Goal: Task Accomplishment & Management: Manage account settings

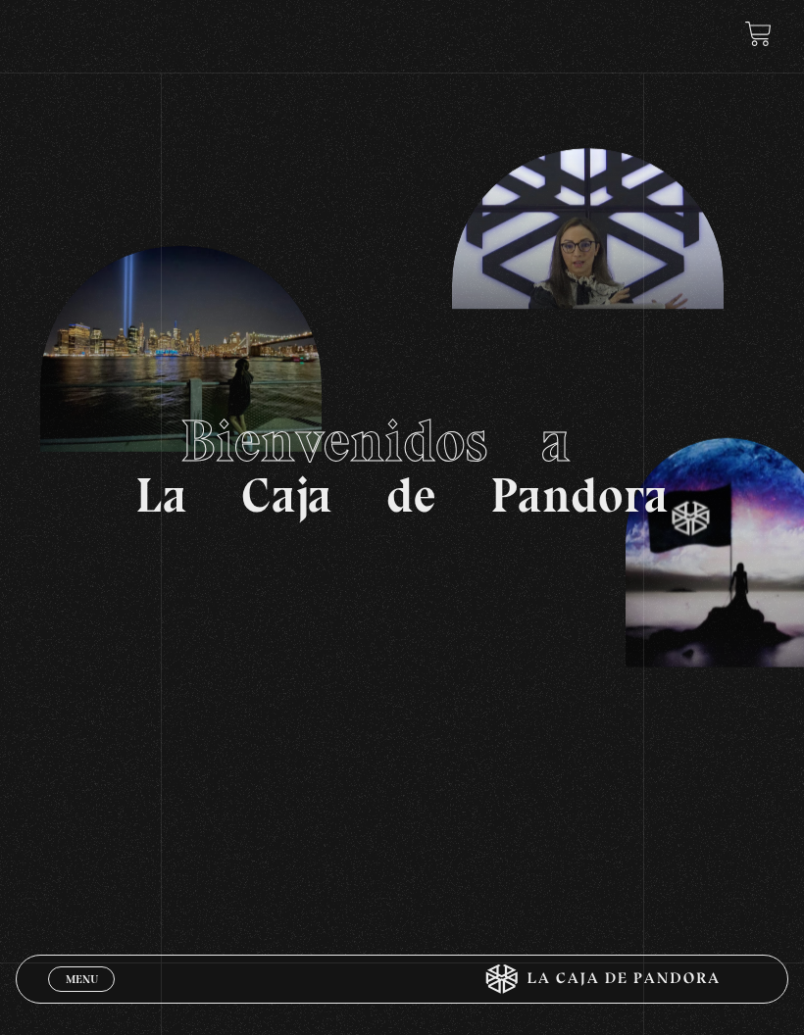
click at [74, 979] on span "Menu" at bounding box center [82, 979] width 32 height 12
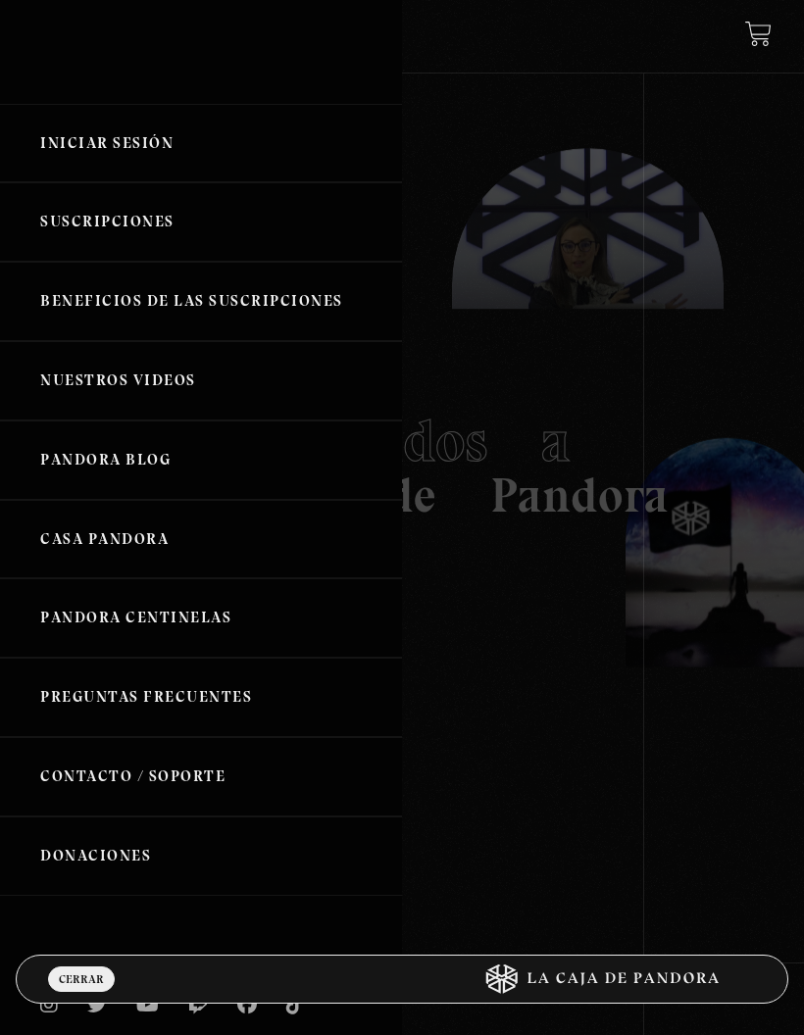
click at [121, 156] on link "Iniciar Sesión" at bounding box center [201, 143] width 402 height 79
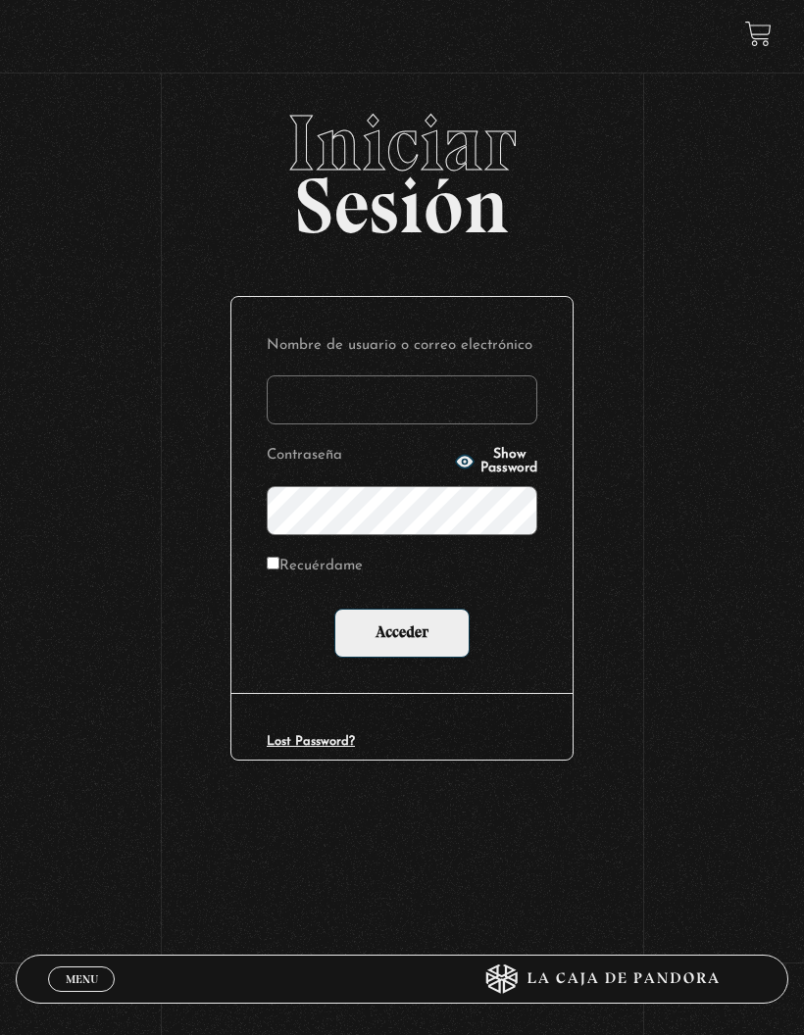
type input "aor2382@gmail.com"
click at [441, 651] on input "Acceder" at bounding box center [401, 633] width 135 height 49
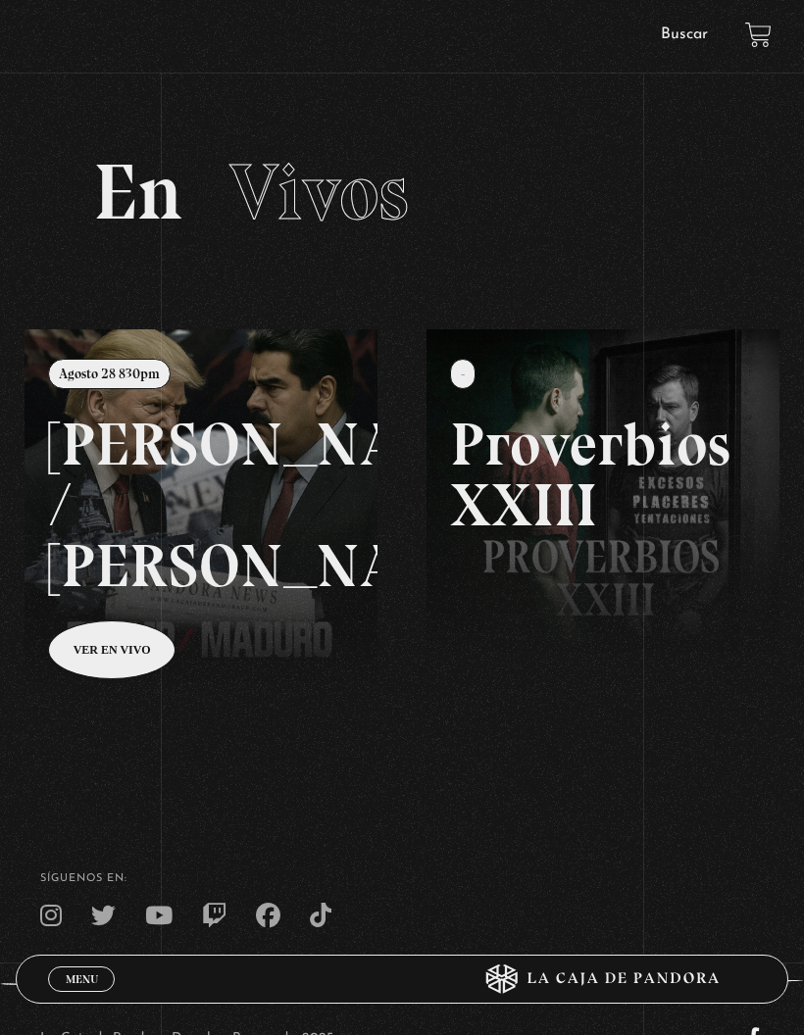
click at [219, 431] on link at bounding box center [427, 846] width 804 height 1035
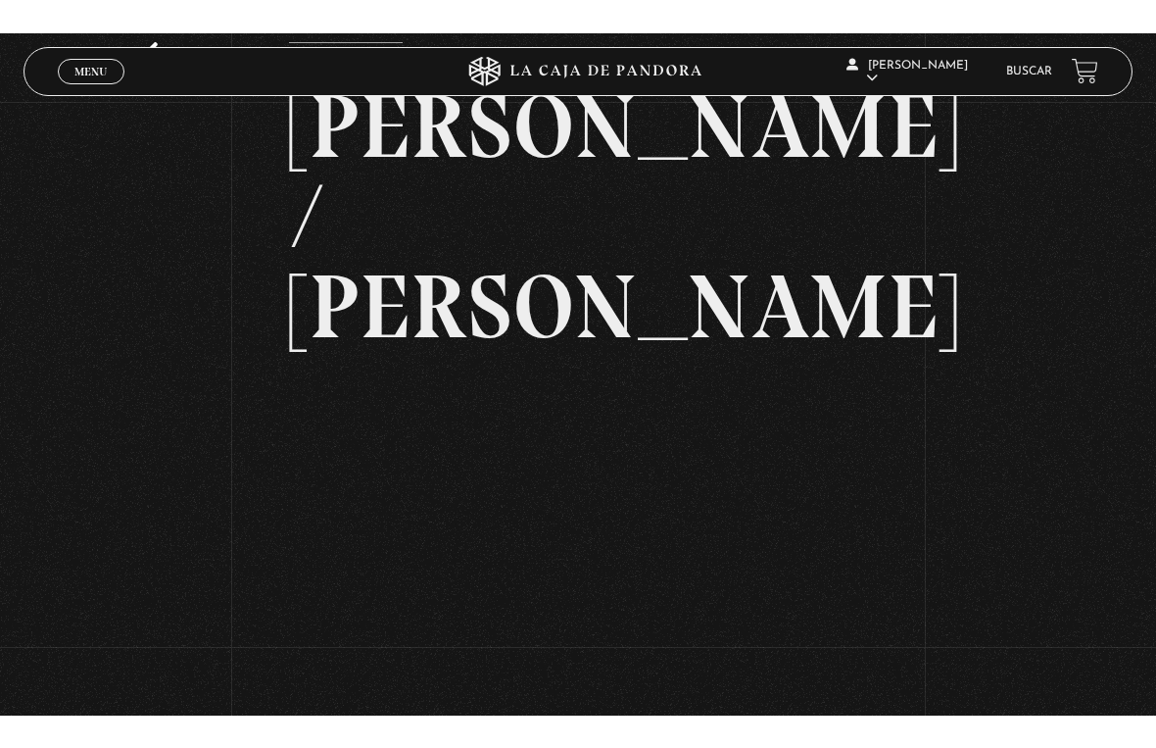
scroll to position [24, 0]
